Goal: Information Seeking & Learning: Learn about a topic

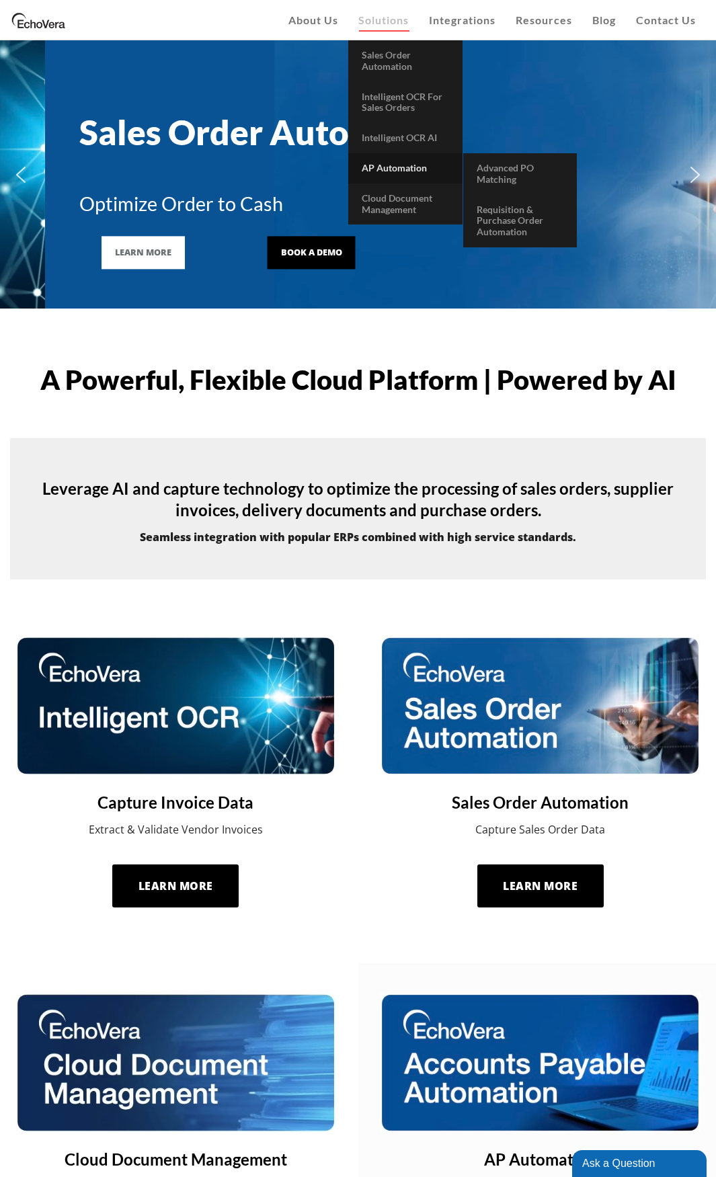
click at [401, 163] on span "AP Automation" at bounding box center [394, 167] width 65 height 11
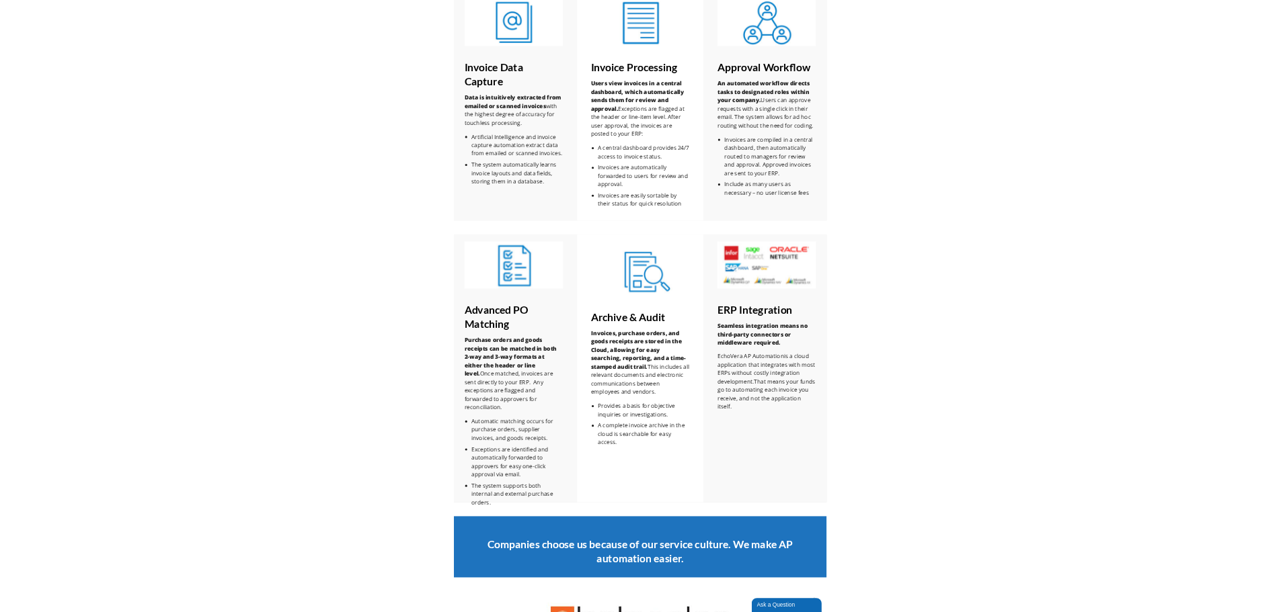
scroll to position [1277, 0]
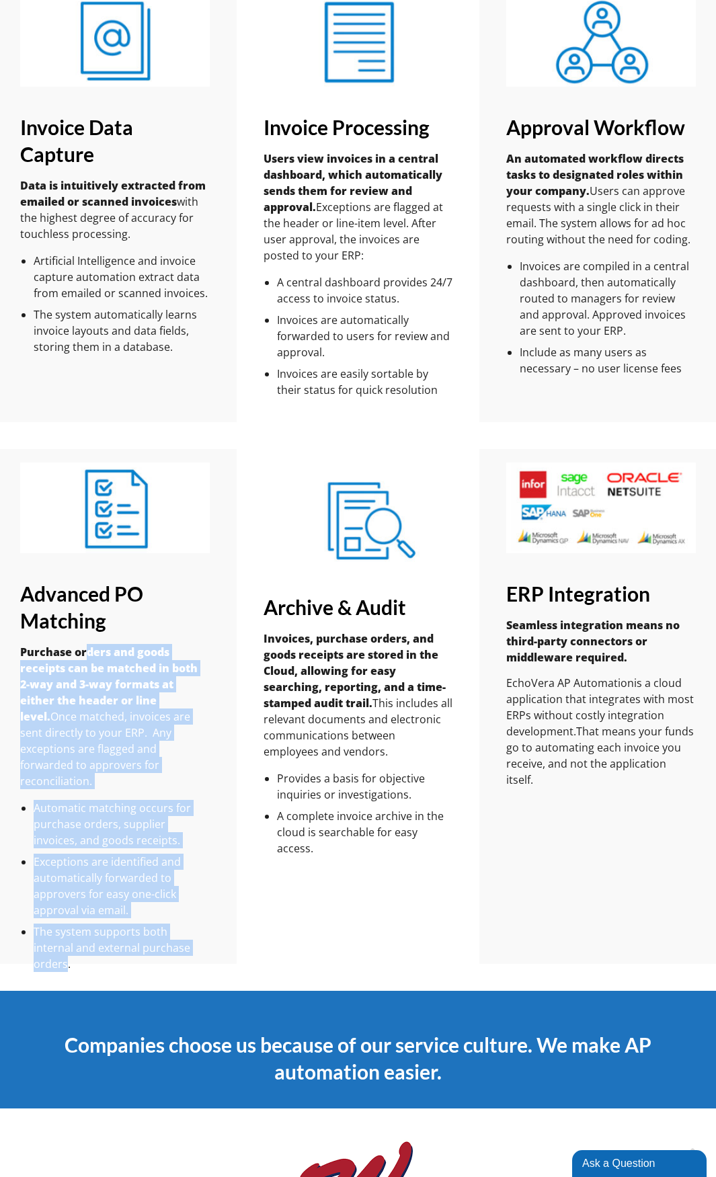
drag, startPoint x: 85, startPoint y: 649, endPoint x: 181, endPoint y: 961, distance: 326.2
click at [181, 961] on div "Advanced PO Matching Purchase orders and goods receipts can be matched in both …" at bounding box center [114, 706] width 243 height 515
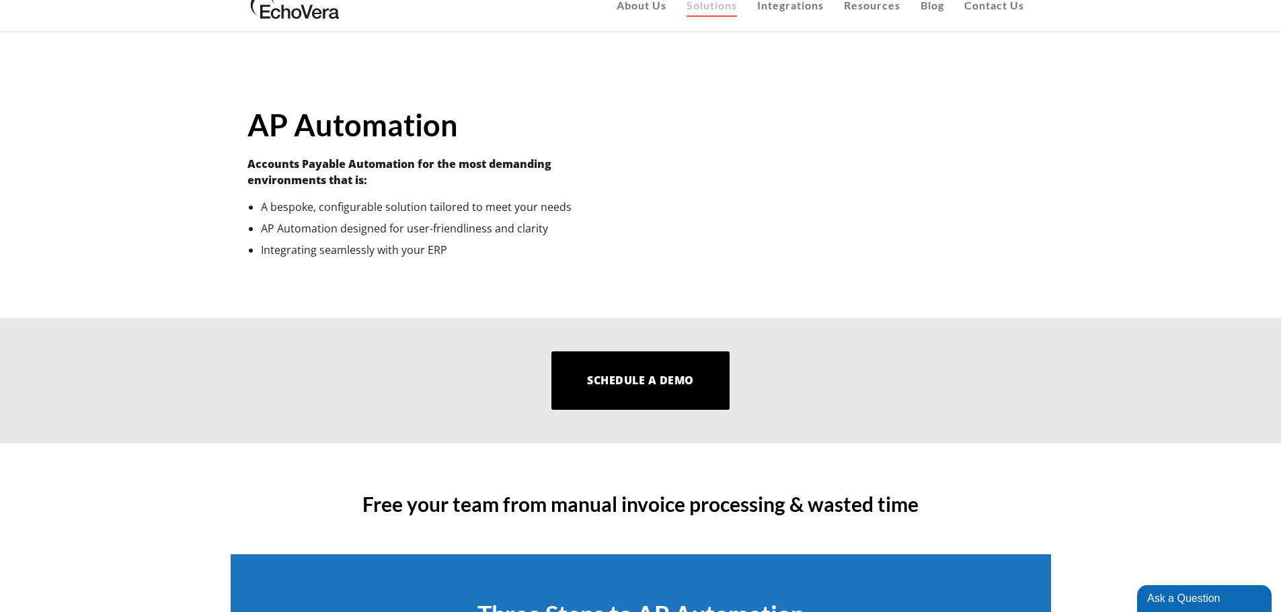
scroll to position [0, 0]
